Goal: Information Seeking & Learning: Learn about a topic

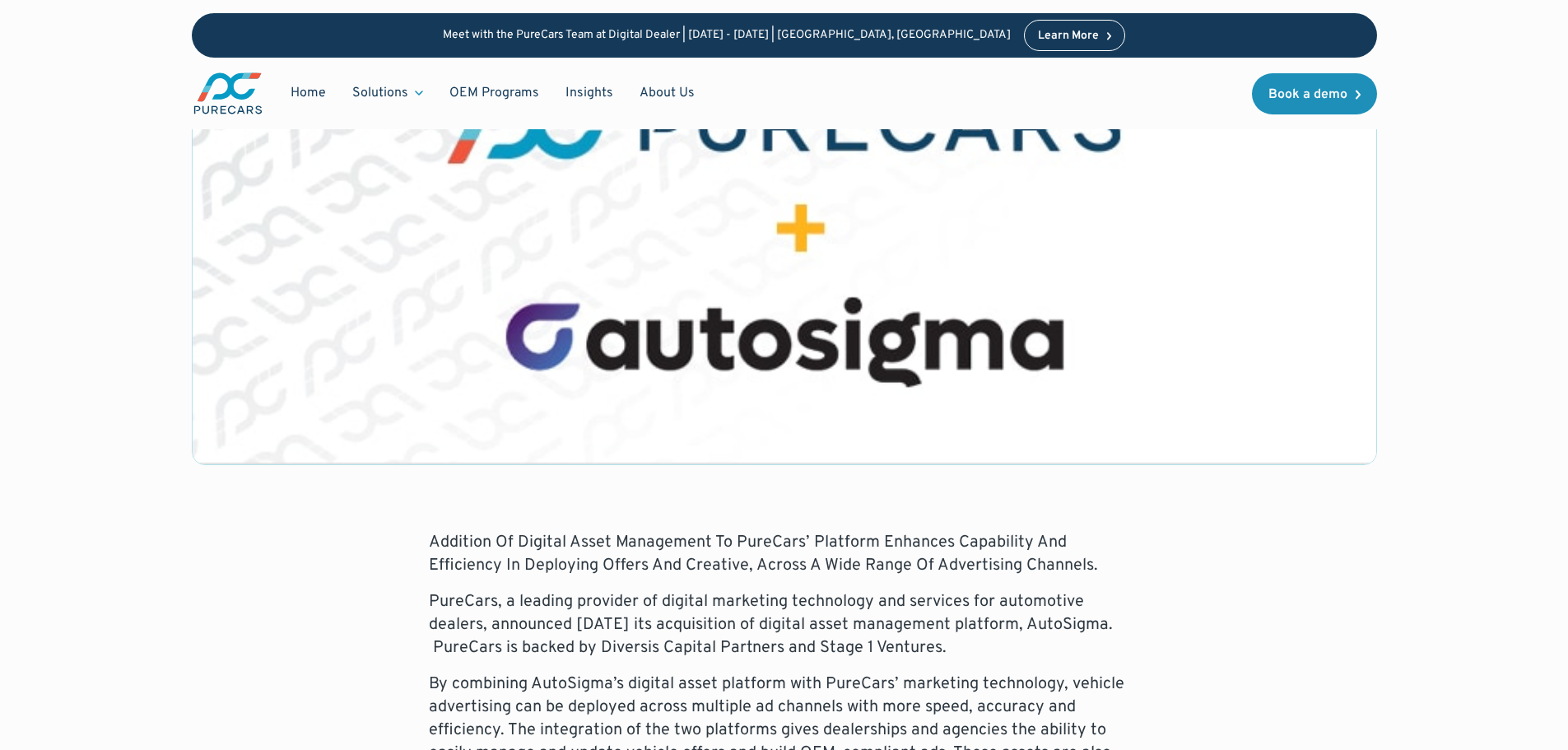
scroll to position [494, 0]
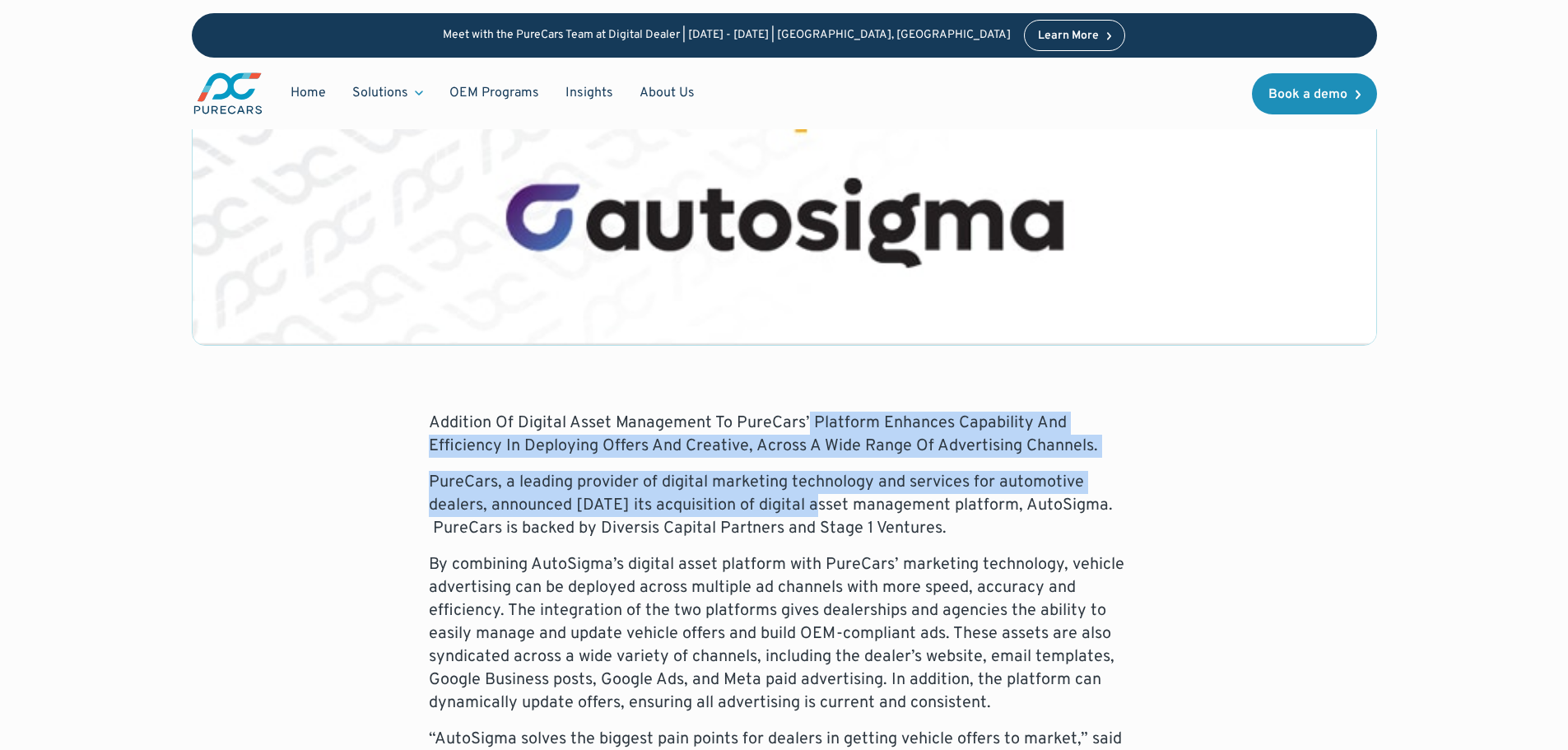
drag, startPoint x: 802, startPoint y: 420, endPoint x: 813, endPoint y: 513, distance: 93.6
click at [813, 513] on p "PureCars, a leading provider of digital marketing technology and services for a…" at bounding box center [784, 504] width 711 height 69
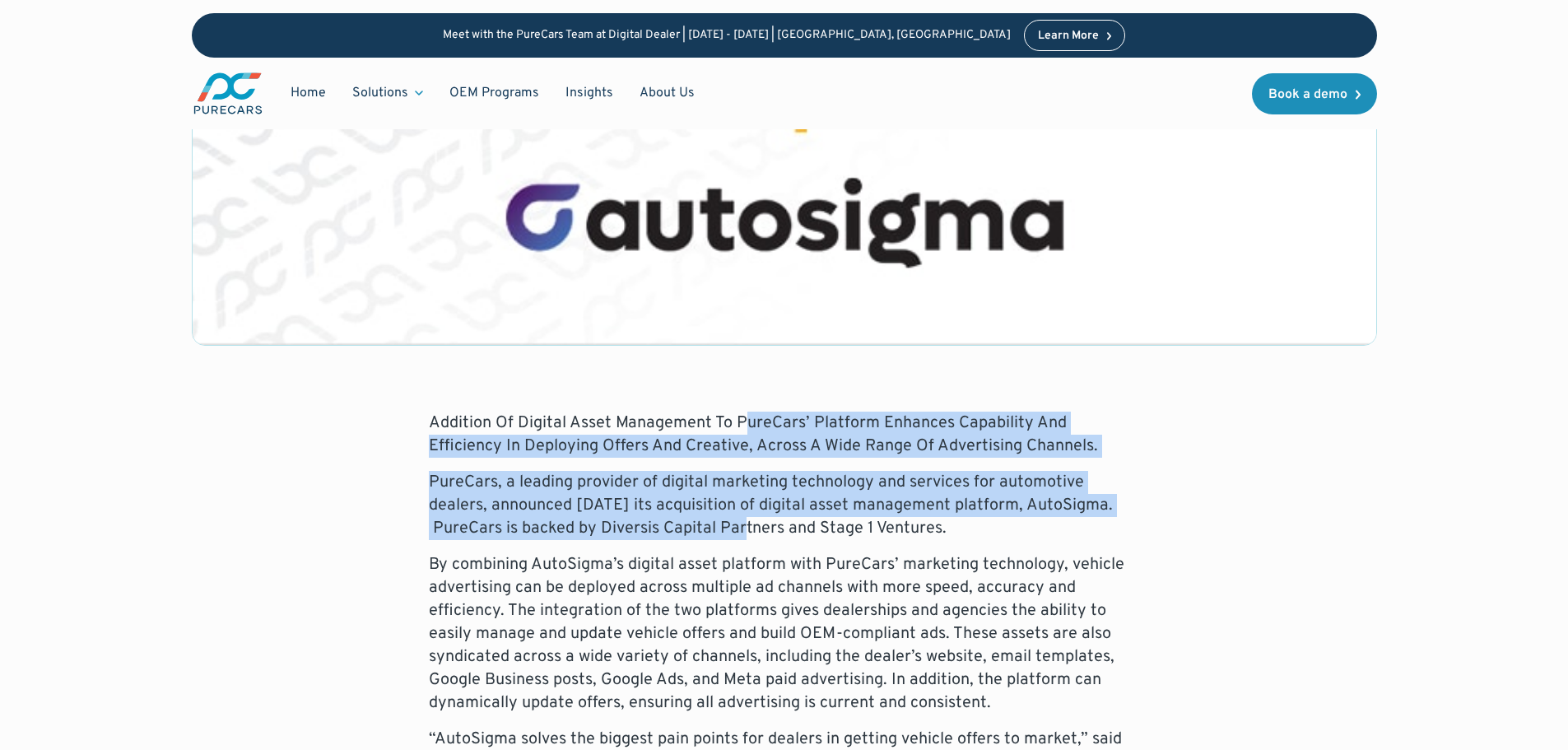
drag, startPoint x: 738, startPoint y: 434, endPoint x: 750, endPoint y: 520, distance: 86.8
click at [750, 520] on p "PureCars, a leading provider of digital marketing technology and services for a…" at bounding box center [784, 504] width 711 height 69
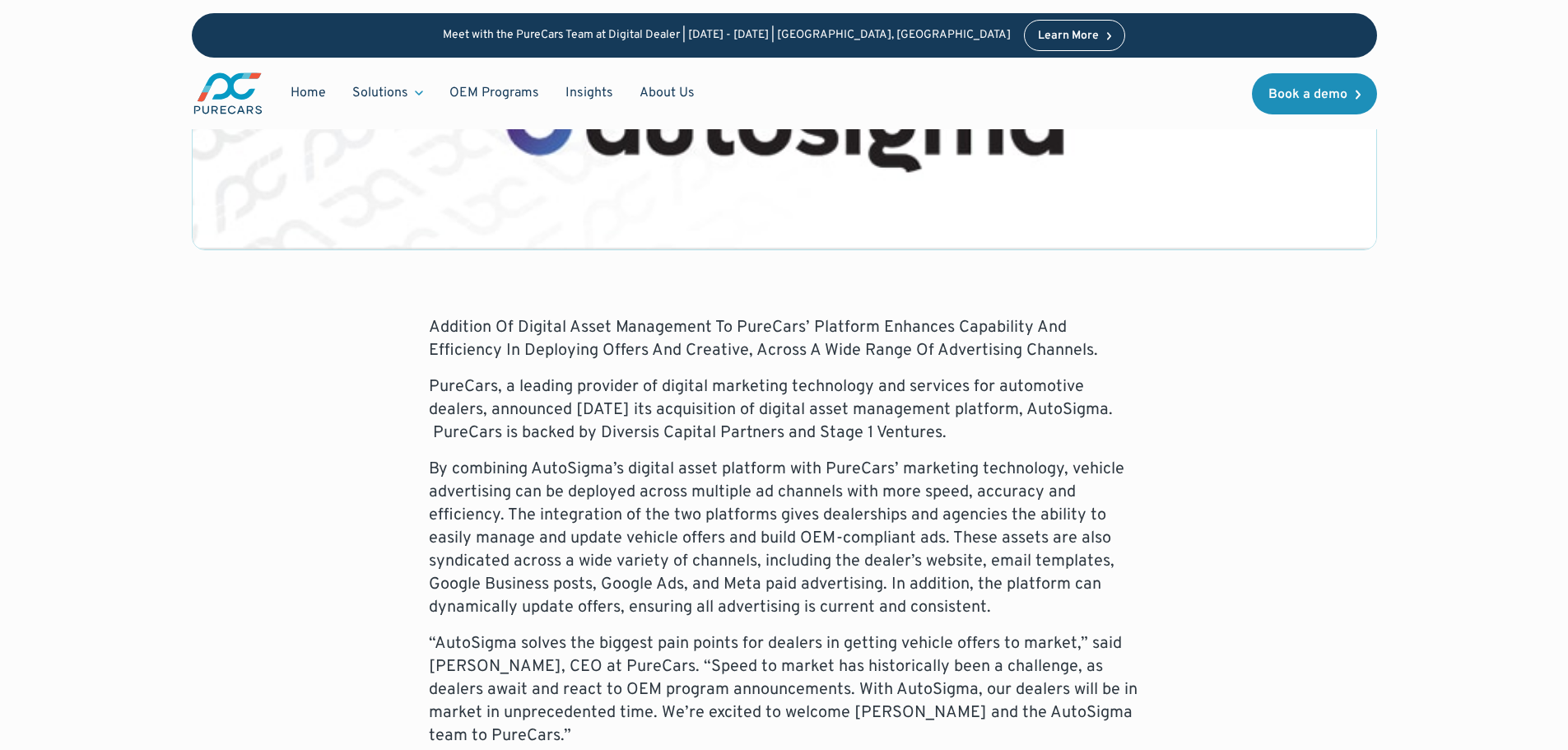
scroll to position [741, 0]
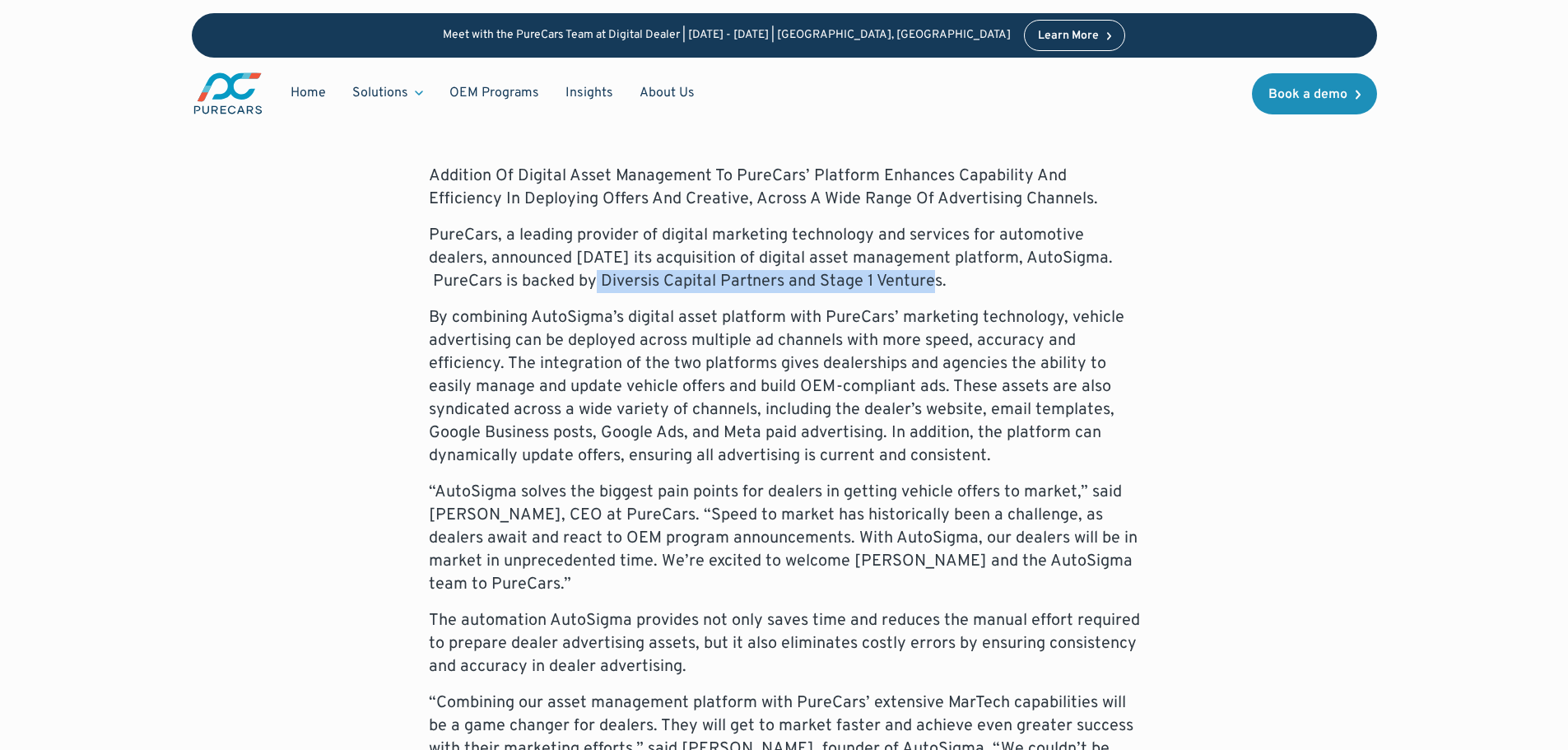
drag, startPoint x: 602, startPoint y: 276, endPoint x: 937, endPoint y: 277, distance: 335.0
click at [937, 277] on p "PureCars, a leading provider of digital marketing technology and services for a…" at bounding box center [784, 258] width 711 height 69
copy p "Diversis Capital Partners and Stage 1 Ventures"
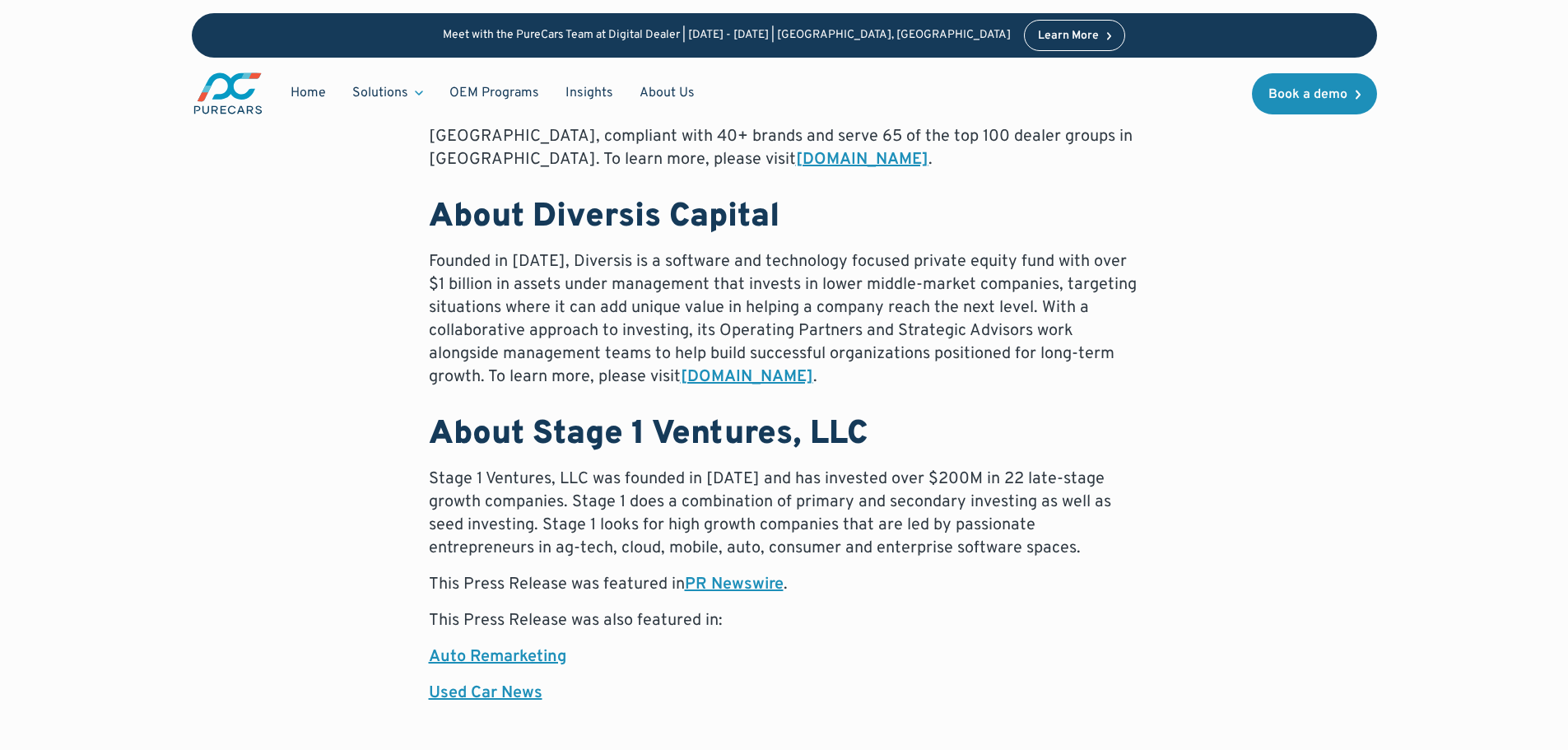
scroll to position [1728, 0]
